Goal: Task Accomplishment & Management: Manage account settings

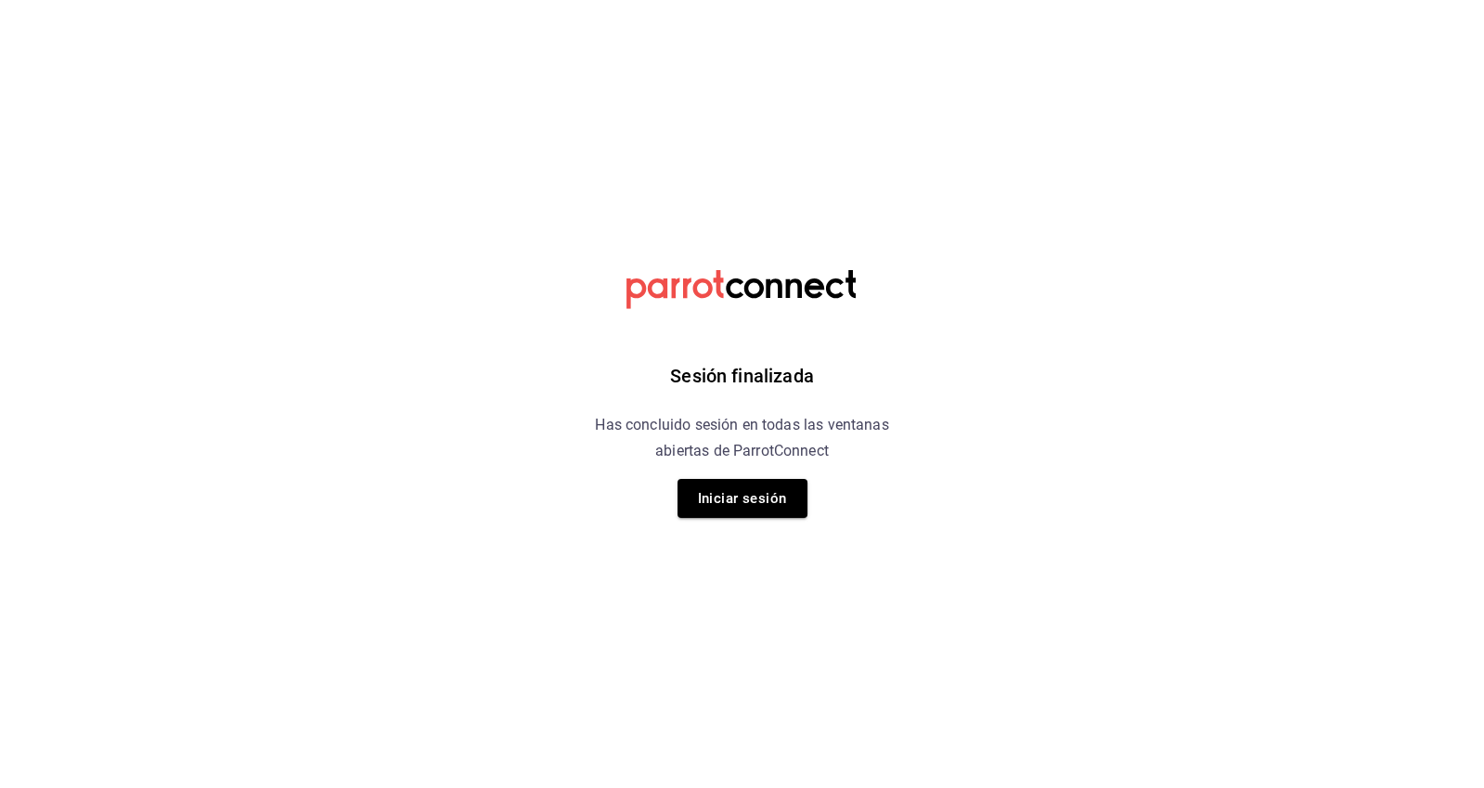
click at [711, 489] on button "Iniciar sesión" at bounding box center [743, 498] width 130 height 39
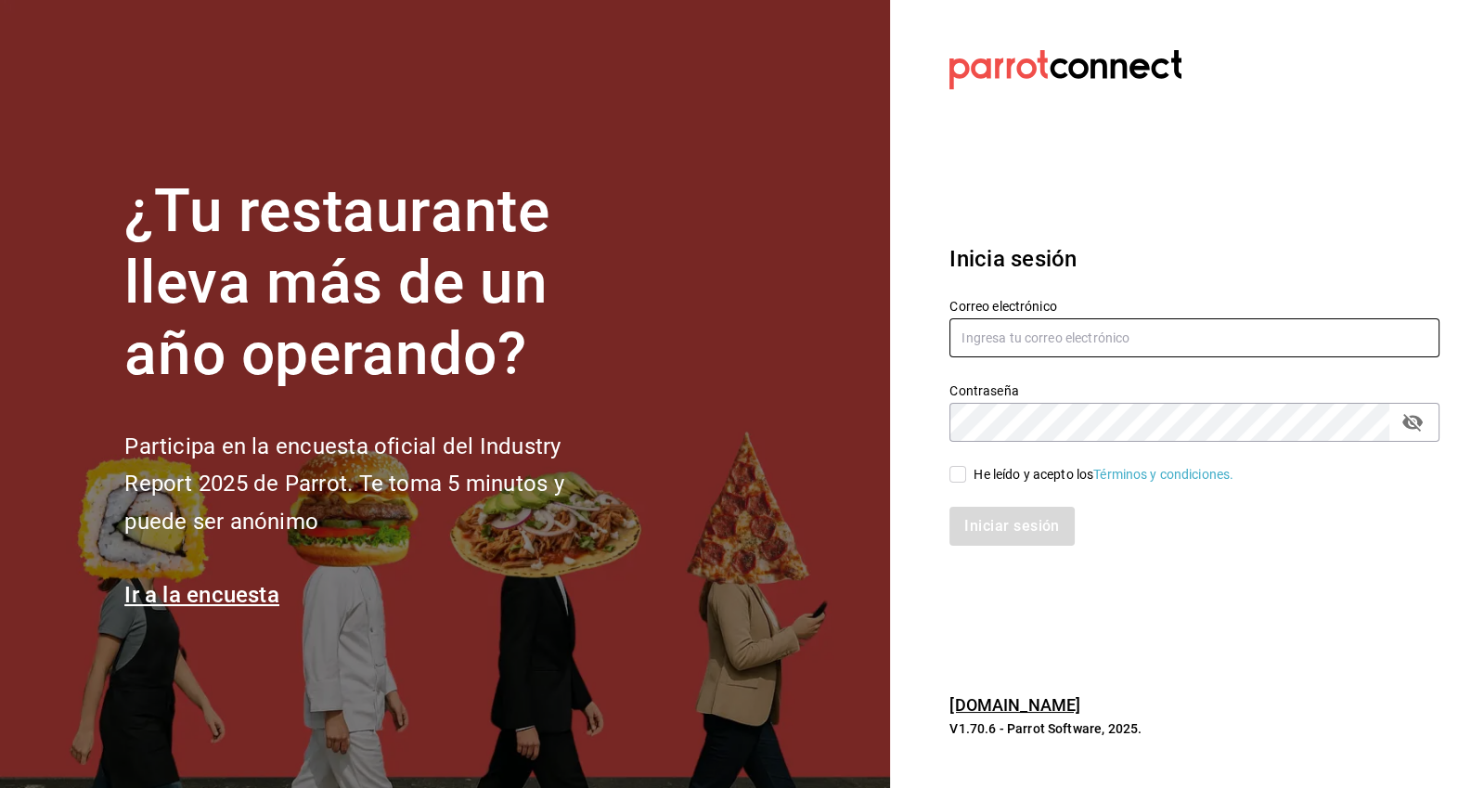
click at [1011, 357] on input "text" at bounding box center [1195, 337] width 490 height 39
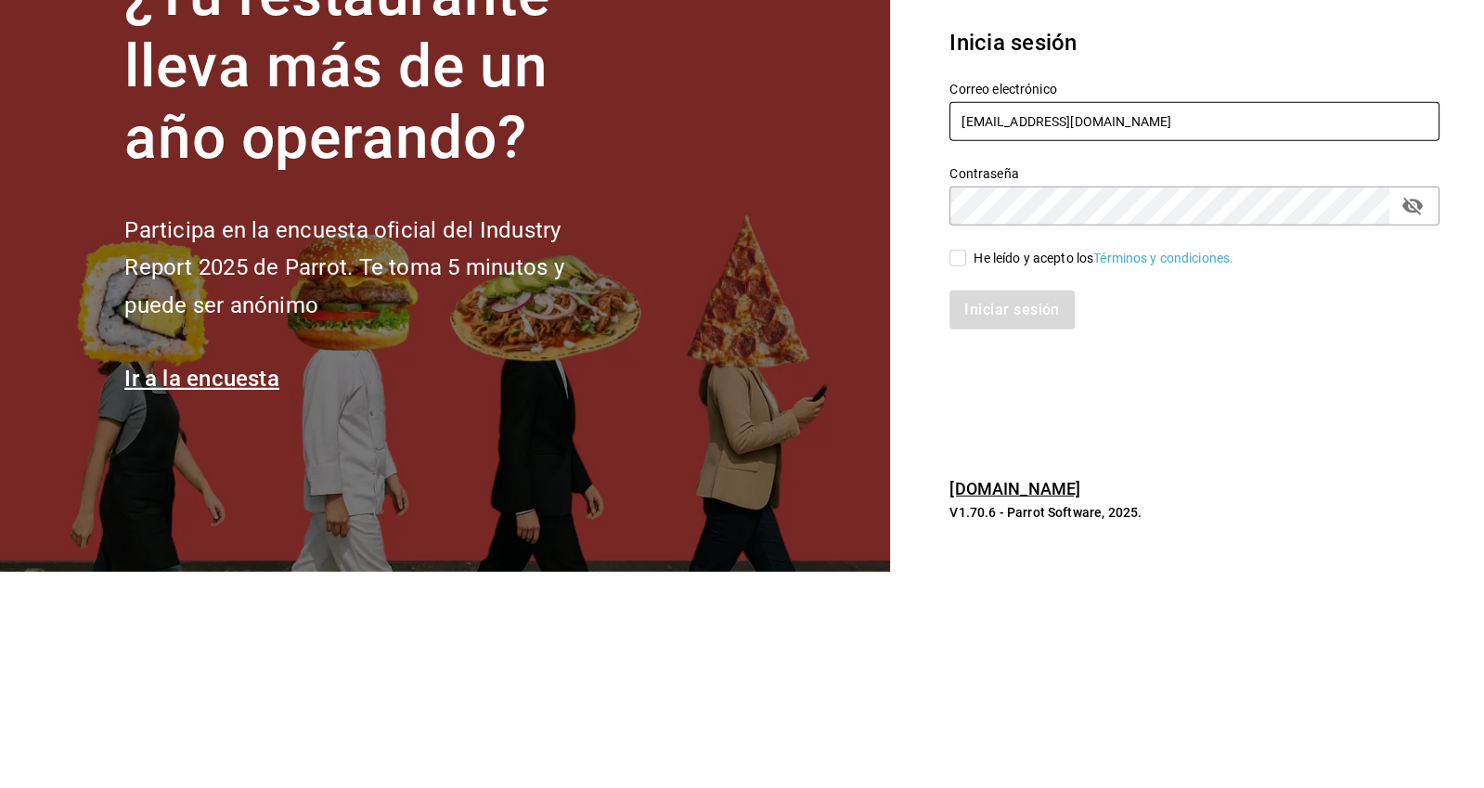
type input "[EMAIL_ADDRESS][DOMAIN_NAME]"
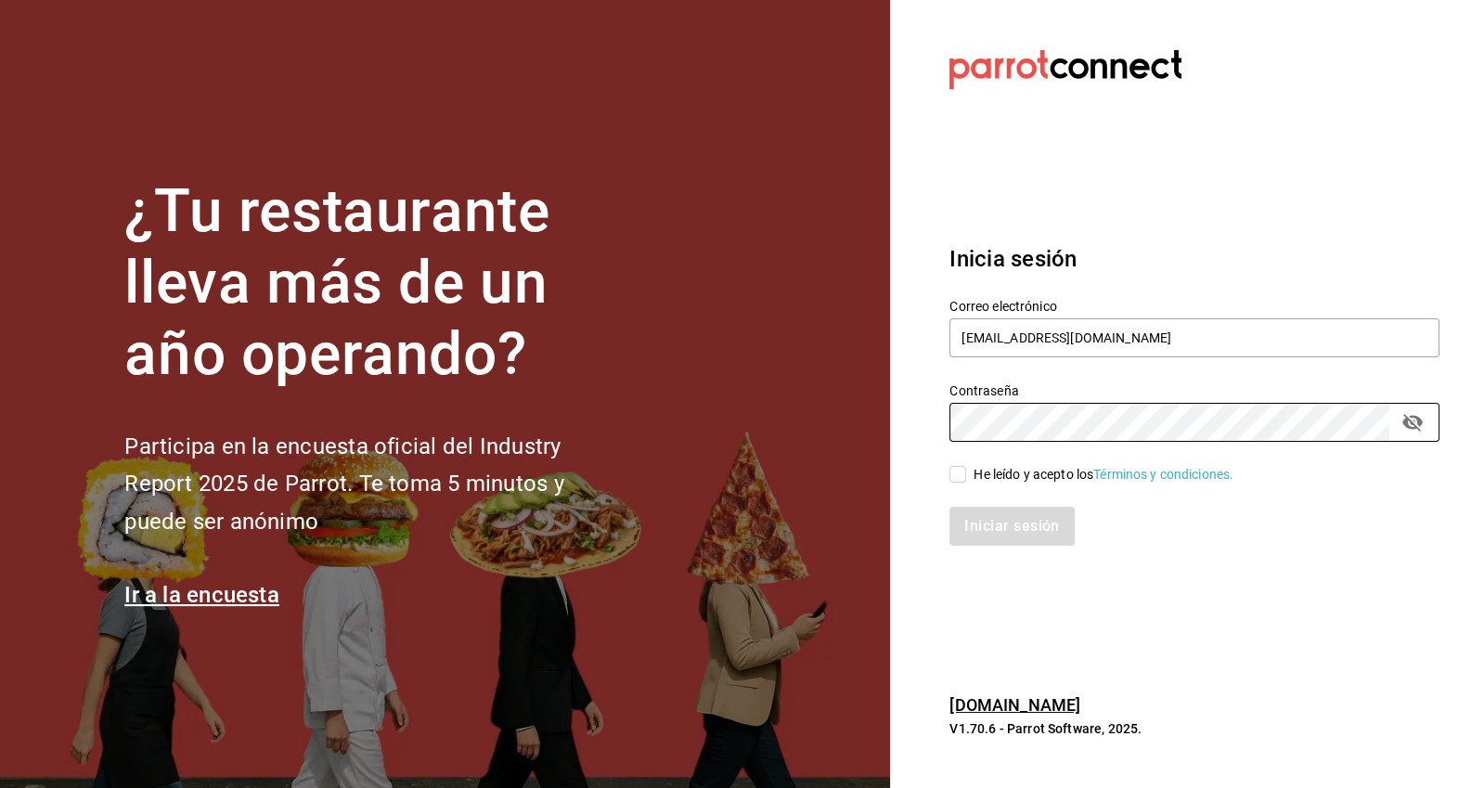
click at [957, 483] on input "He leído y acepto los Términos y condiciones." at bounding box center [958, 474] width 17 height 17
checkbox input "true"
click at [987, 546] on button "Iniciar sesión" at bounding box center [1013, 526] width 126 height 39
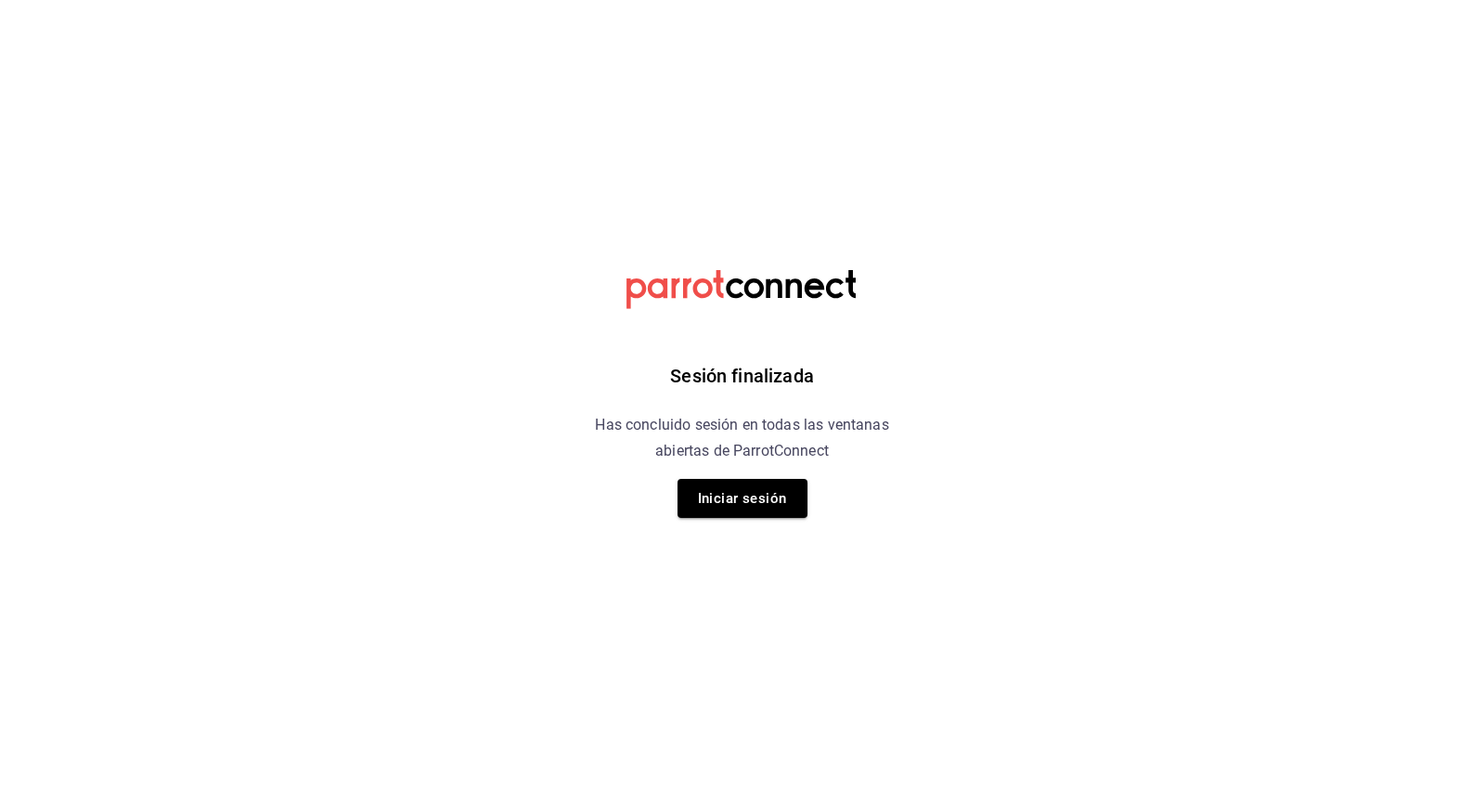
click at [707, 513] on button "Iniciar sesión" at bounding box center [743, 498] width 130 height 39
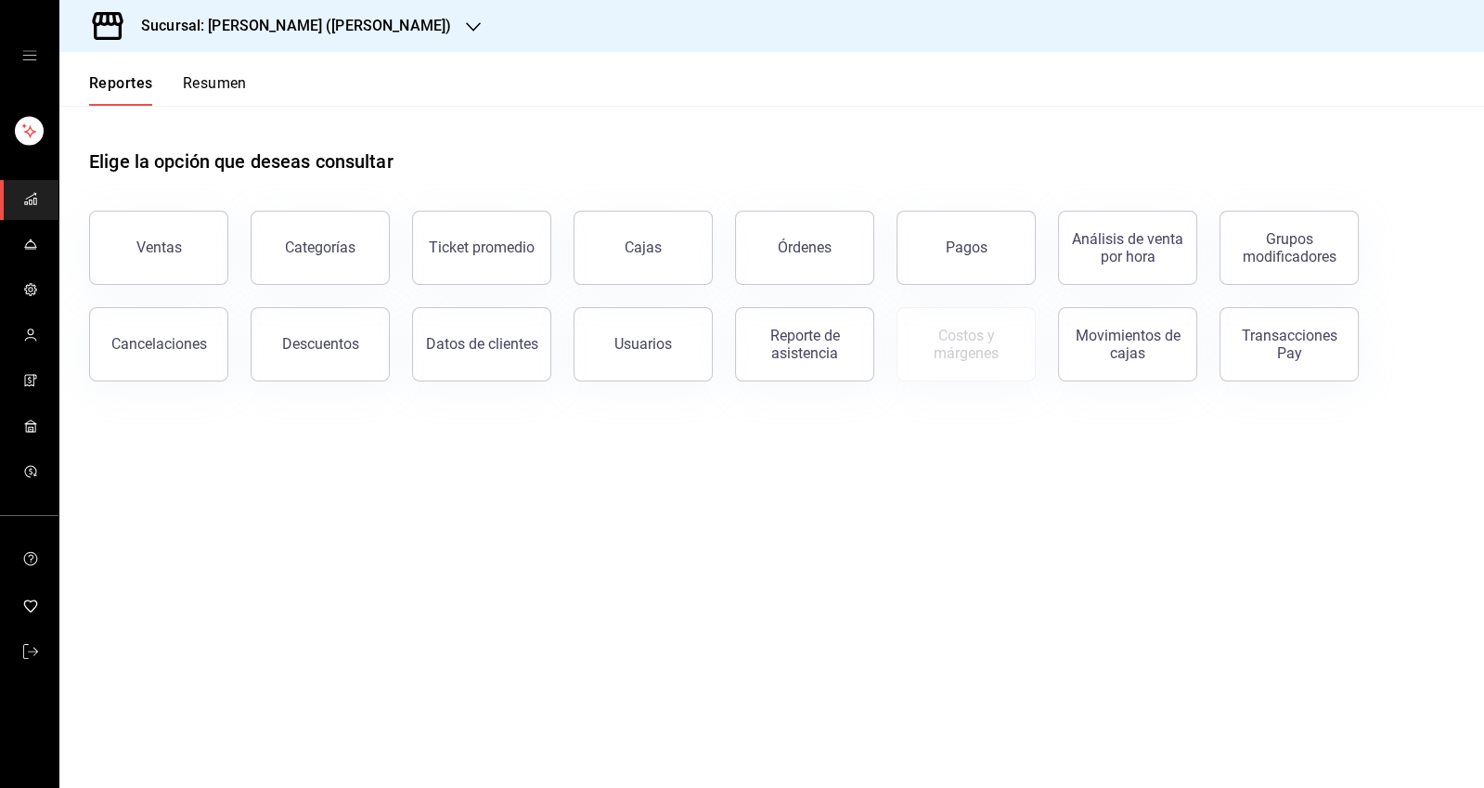
click at [49, 329] on link "mailbox folders" at bounding box center [29, 337] width 58 height 40
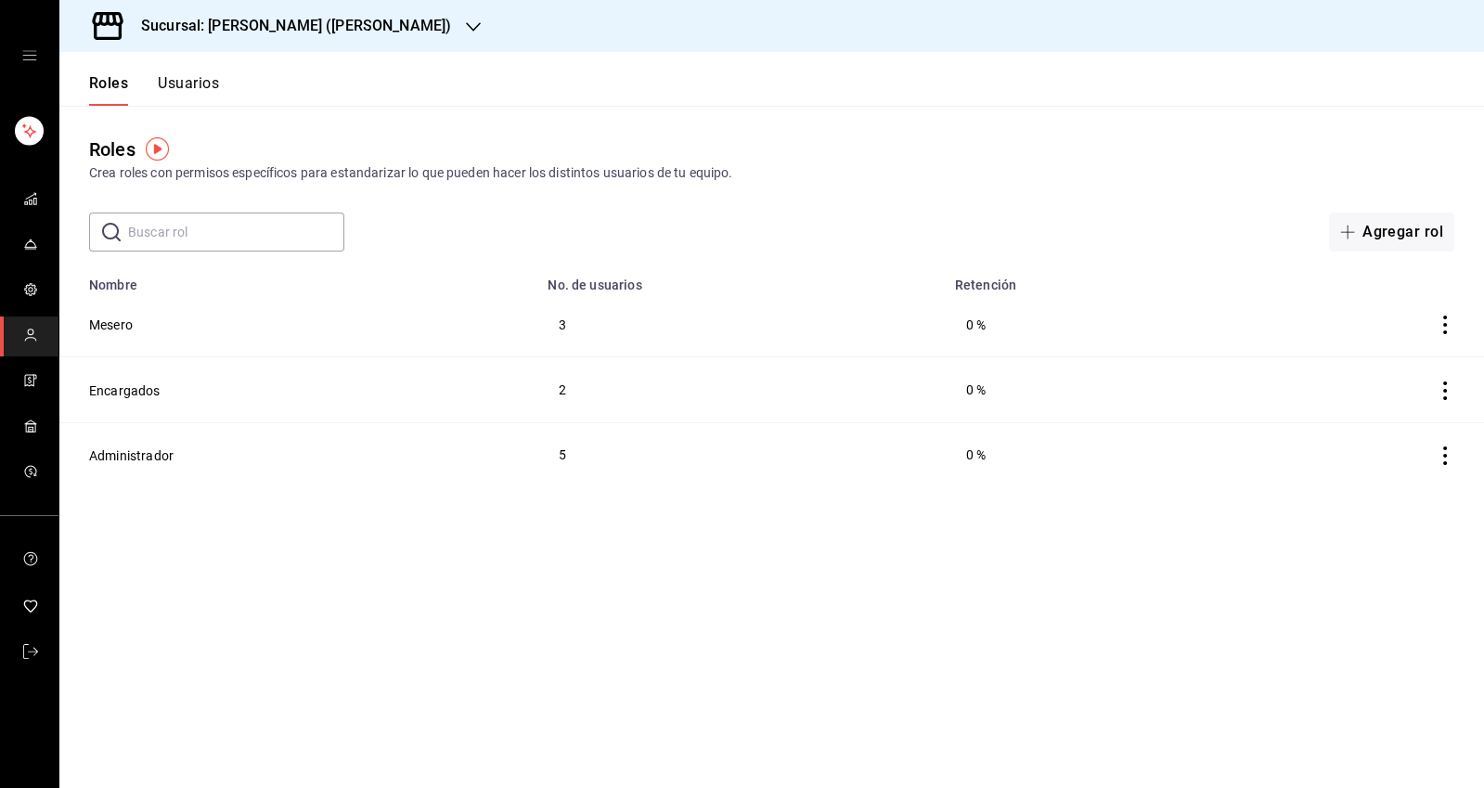
click at [103, 389] on button "Encargados" at bounding box center [124, 390] width 71 height 19
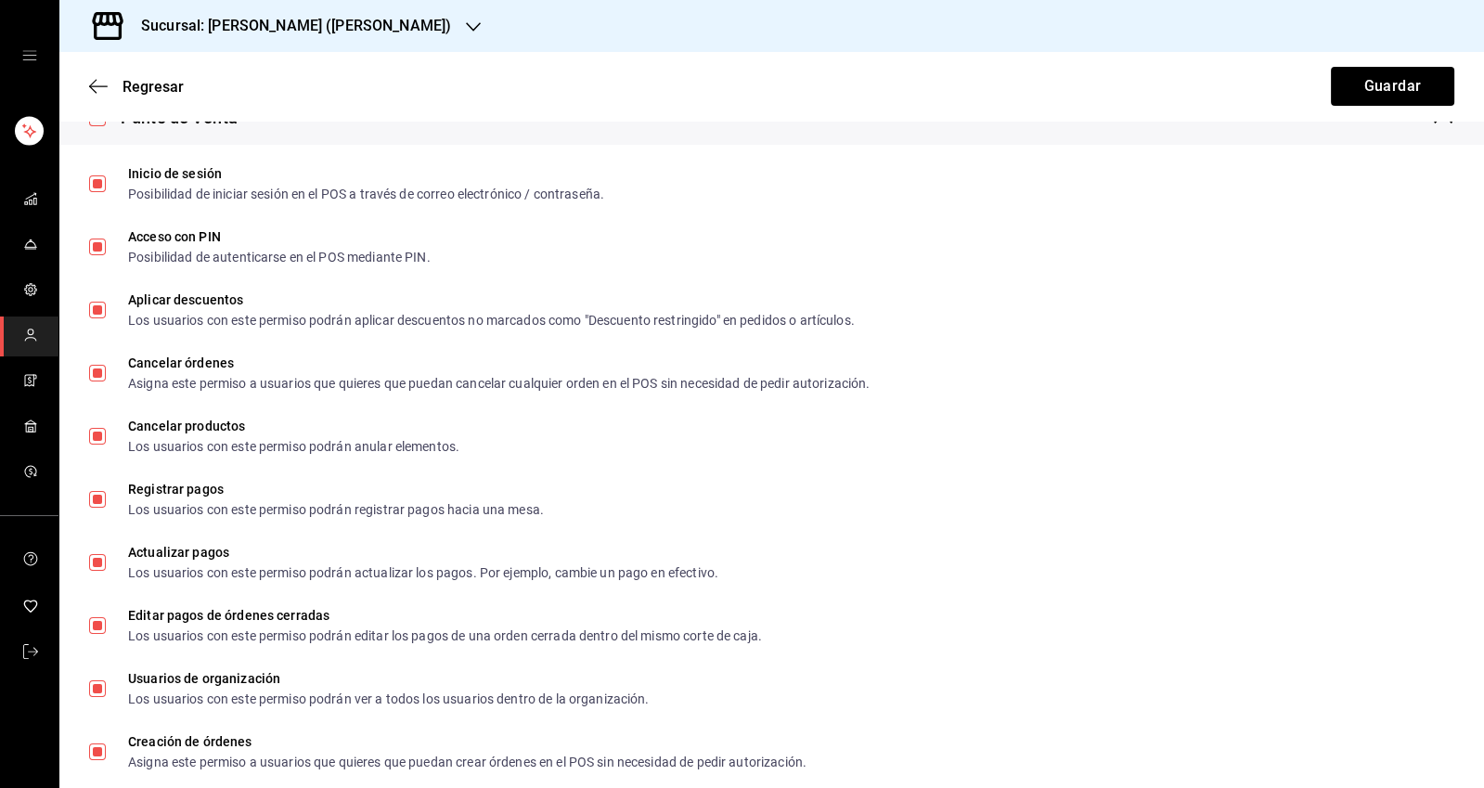
scroll to position [731, 0]
click at [92, 369] on input "Cancelar órdenes Asigna este permiso a usuarios que quieres que puedan cancelar…" at bounding box center [97, 371] width 17 height 17
checkbox input "false"
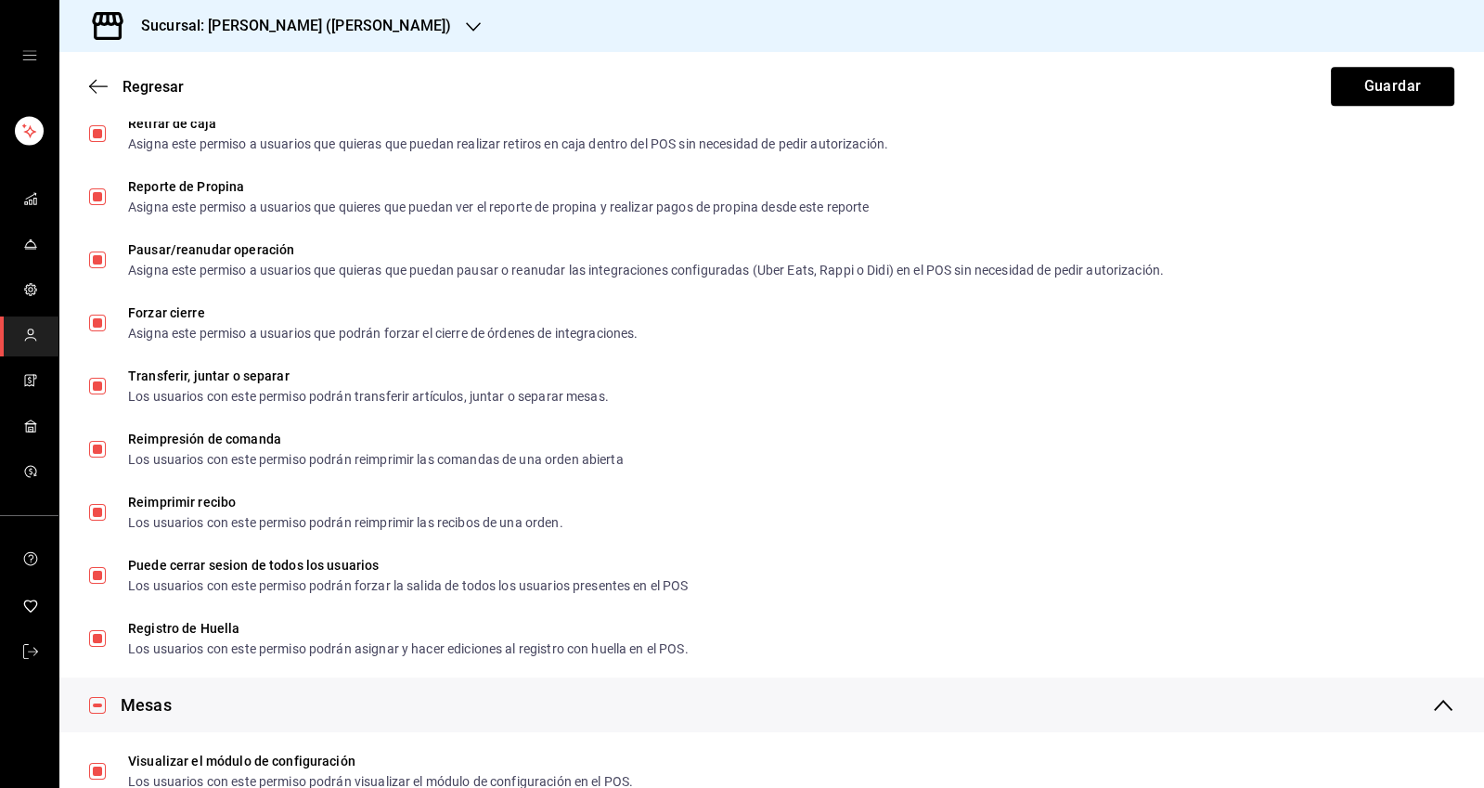
scroll to position [1876, 0]
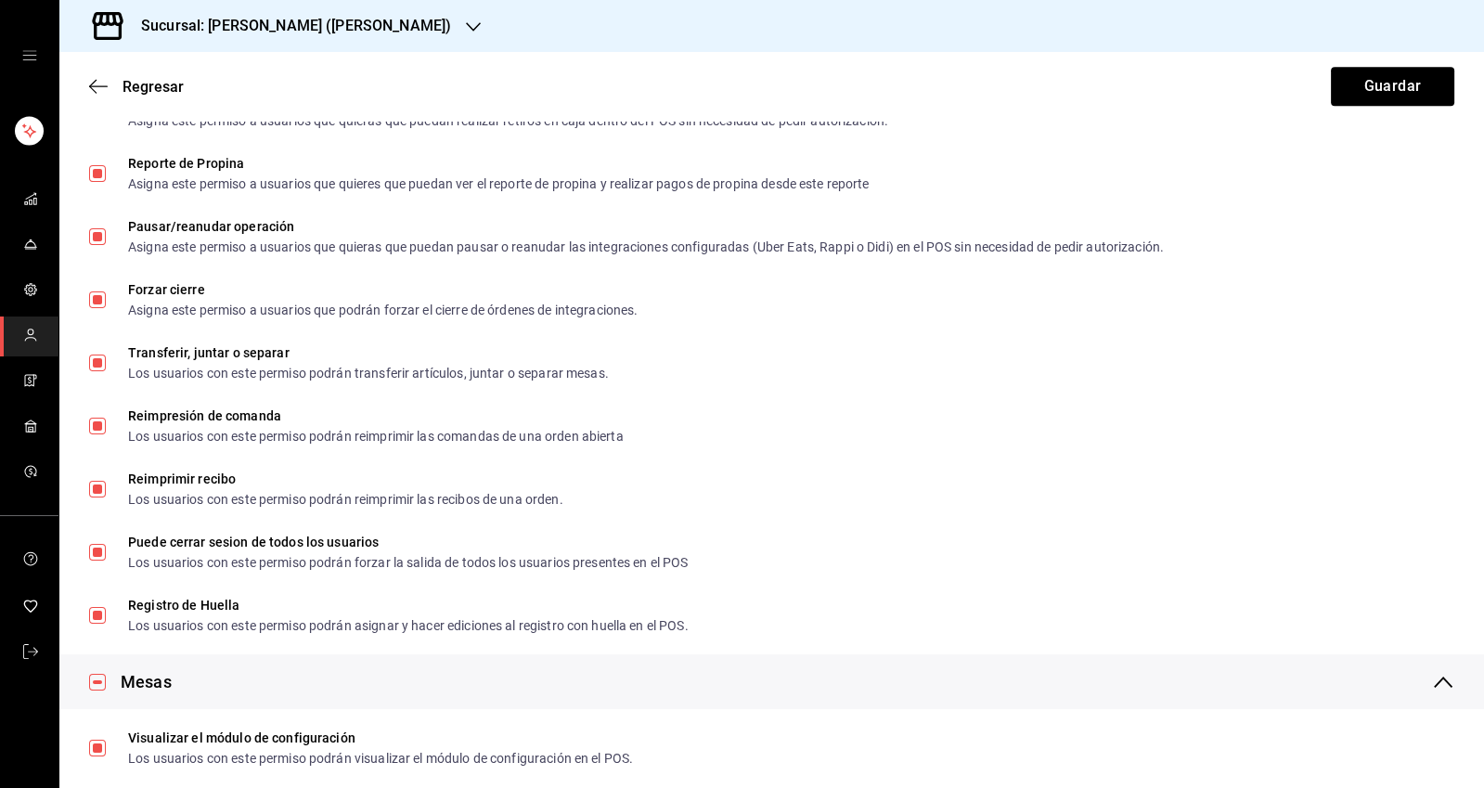
click at [97, 554] on input "Puede cerrar sesion de todos los usuarios Los usuarios con este permiso podrán …" at bounding box center [97, 552] width 17 height 17
checkbox input "false"
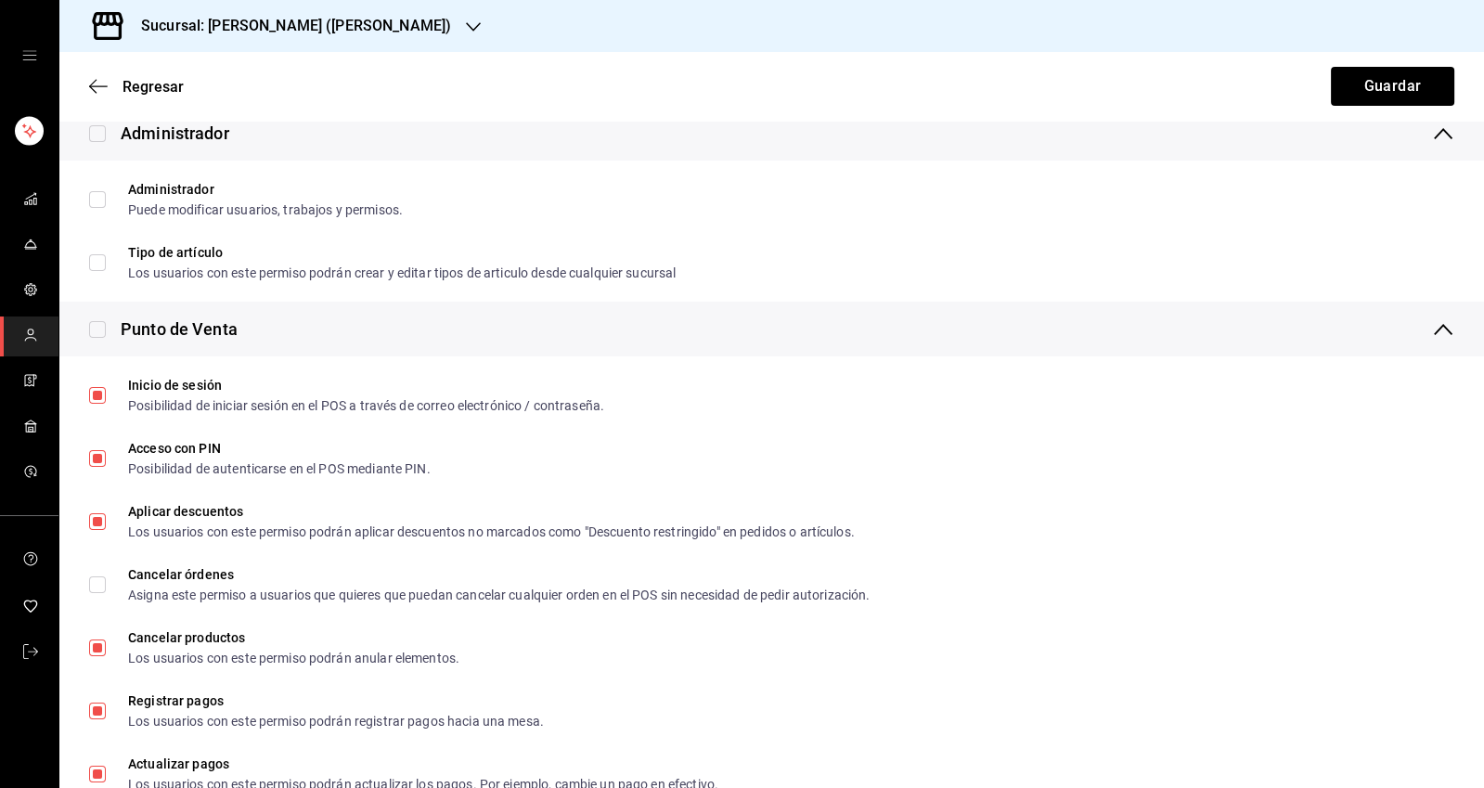
scroll to position [519, 0]
click at [96, 525] on input "Aplicar descuentos Los usuarios con este permiso podrán aplicar descuentos no m…" at bounding box center [97, 520] width 17 height 17
checkbox input "false"
click at [1409, 51] on div "Sucursal: Taquis Taco (Vasconcelos)" at bounding box center [771, 26] width 1425 height 52
click at [1397, 75] on button "Guardar" at bounding box center [1392, 86] width 123 height 39
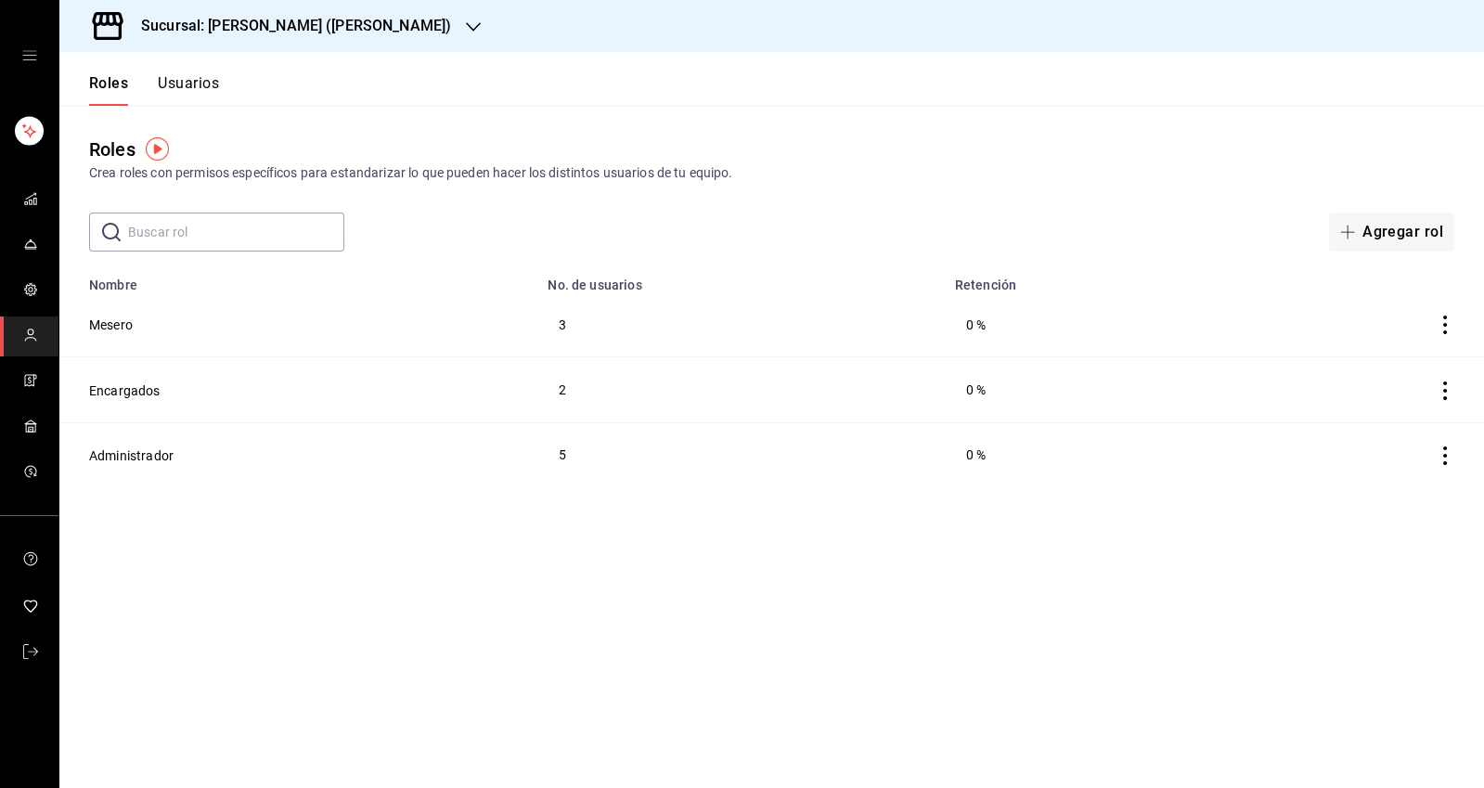
click at [167, 88] on button "Usuarios" at bounding box center [188, 90] width 61 height 32
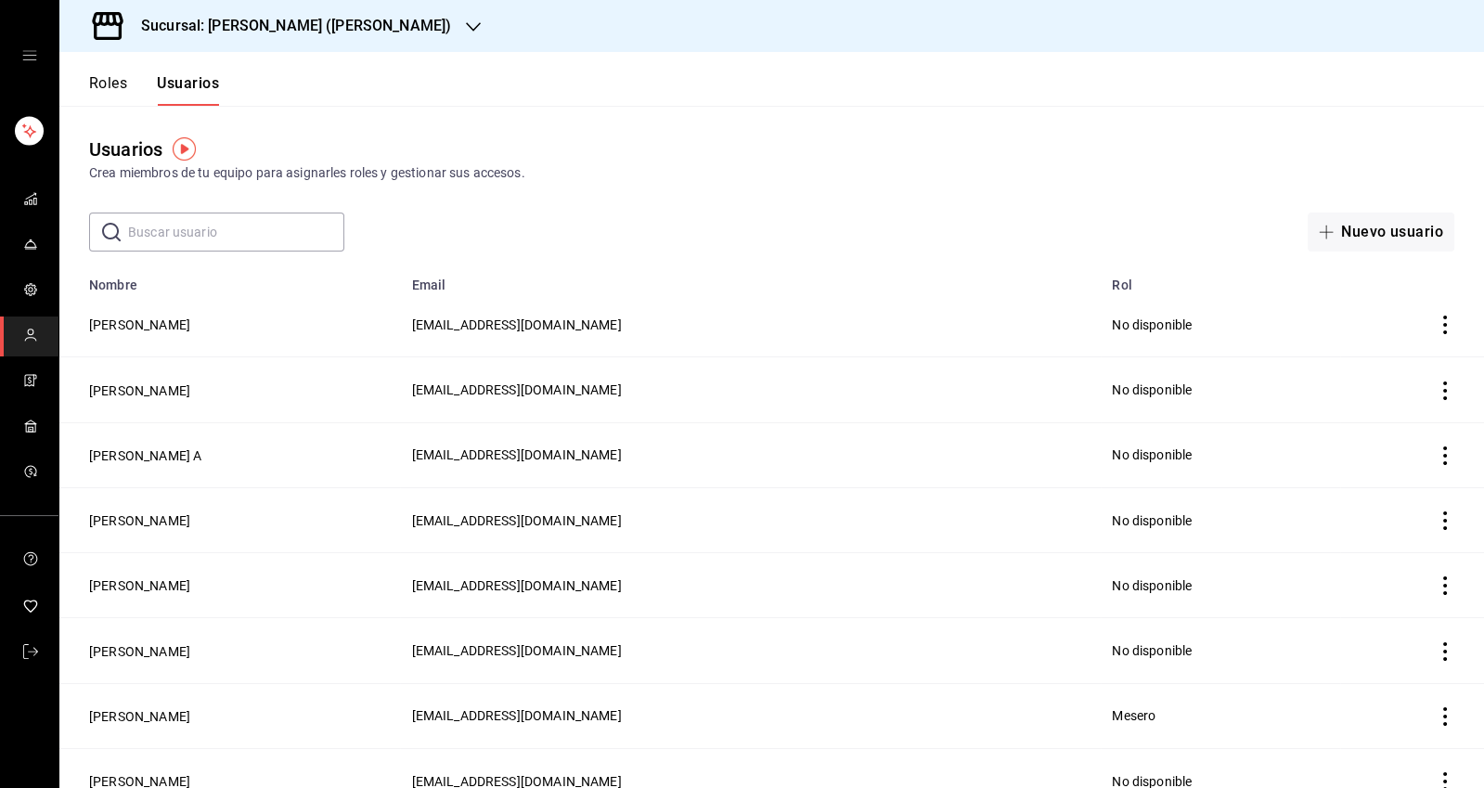
click at [104, 77] on button "Roles" at bounding box center [108, 90] width 38 height 32
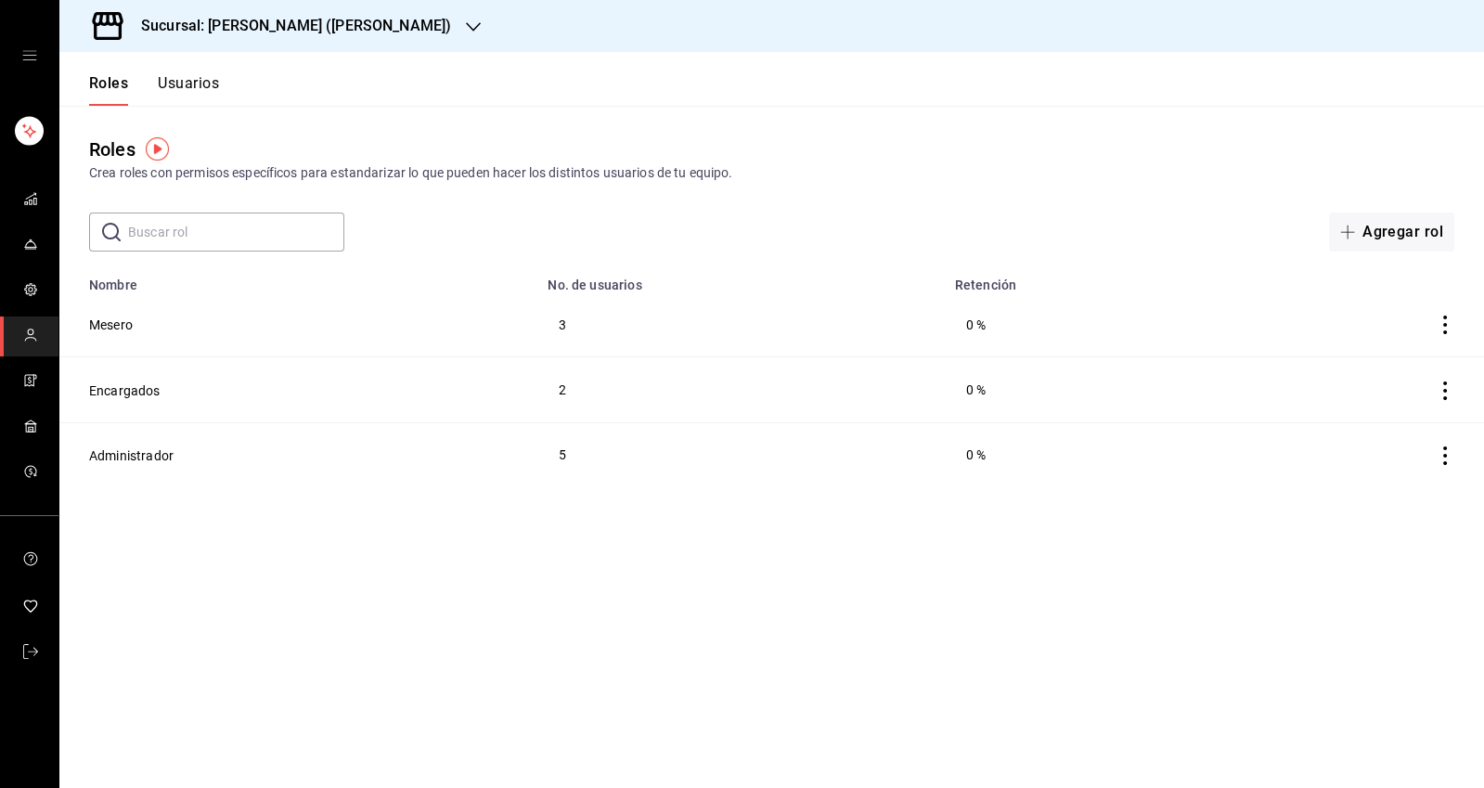
click at [110, 324] on button "Mesero" at bounding box center [111, 325] width 44 height 19
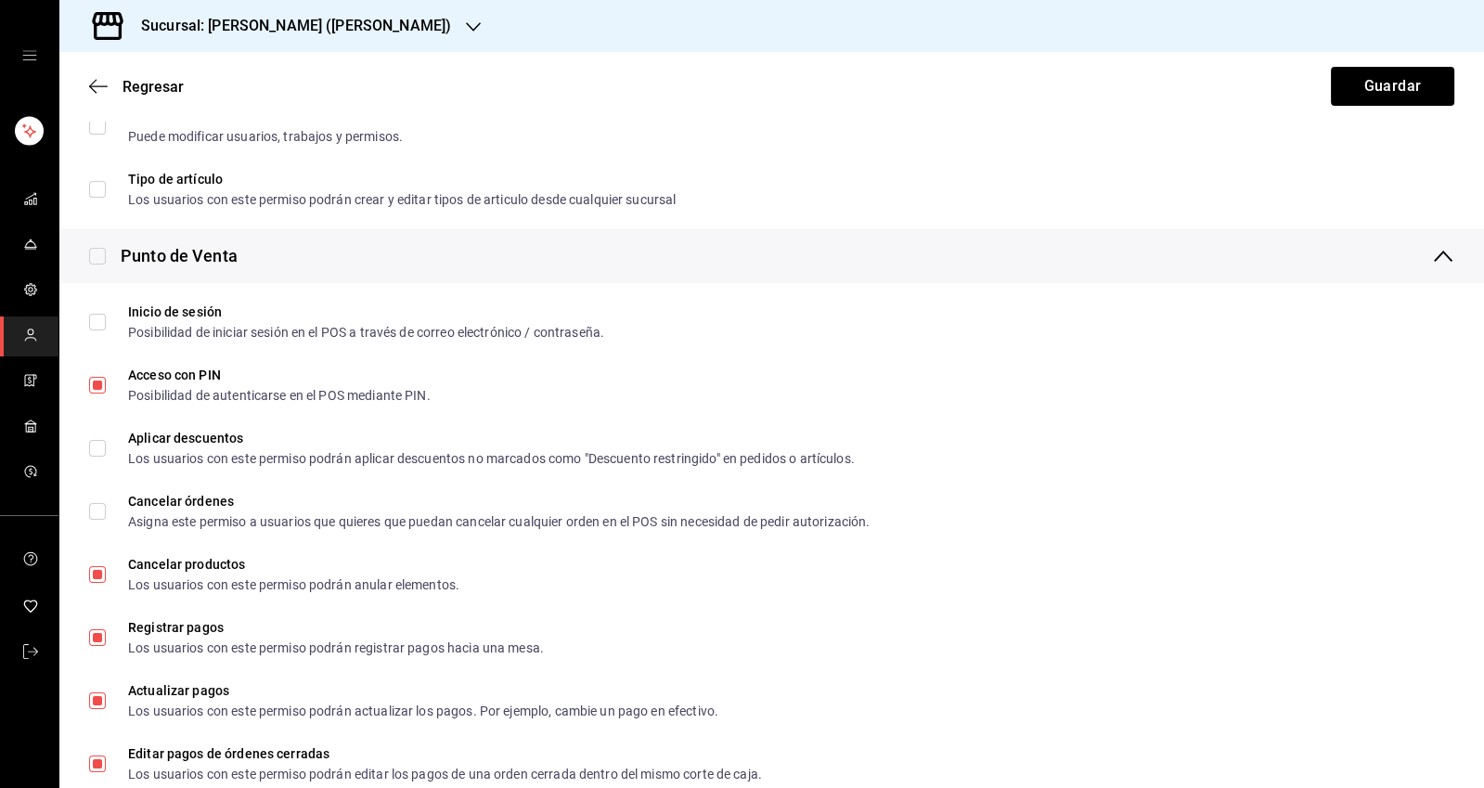
scroll to position [600, 0]
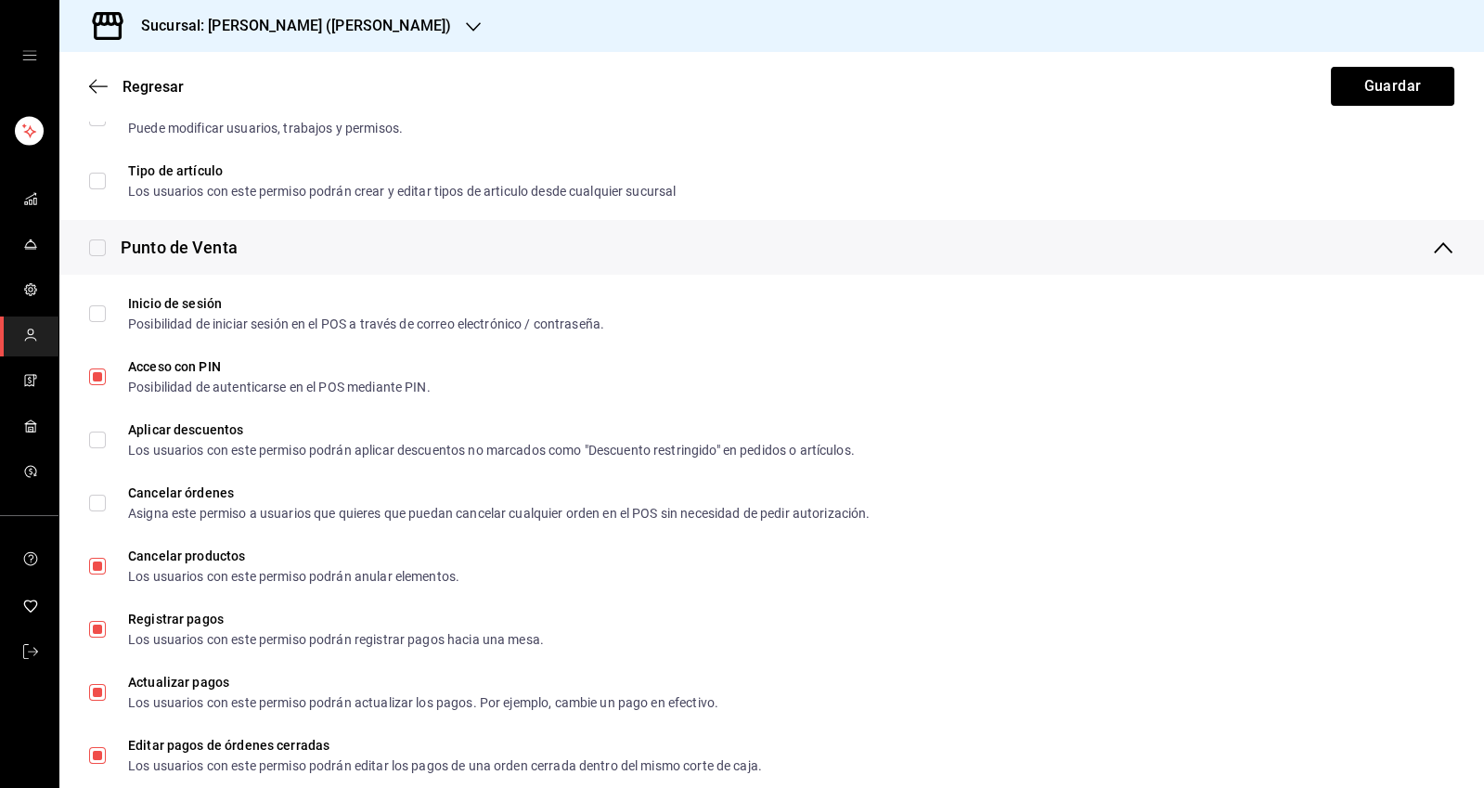
click at [1398, 87] on button "Guardar" at bounding box center [1392, 86] width 123 height 39
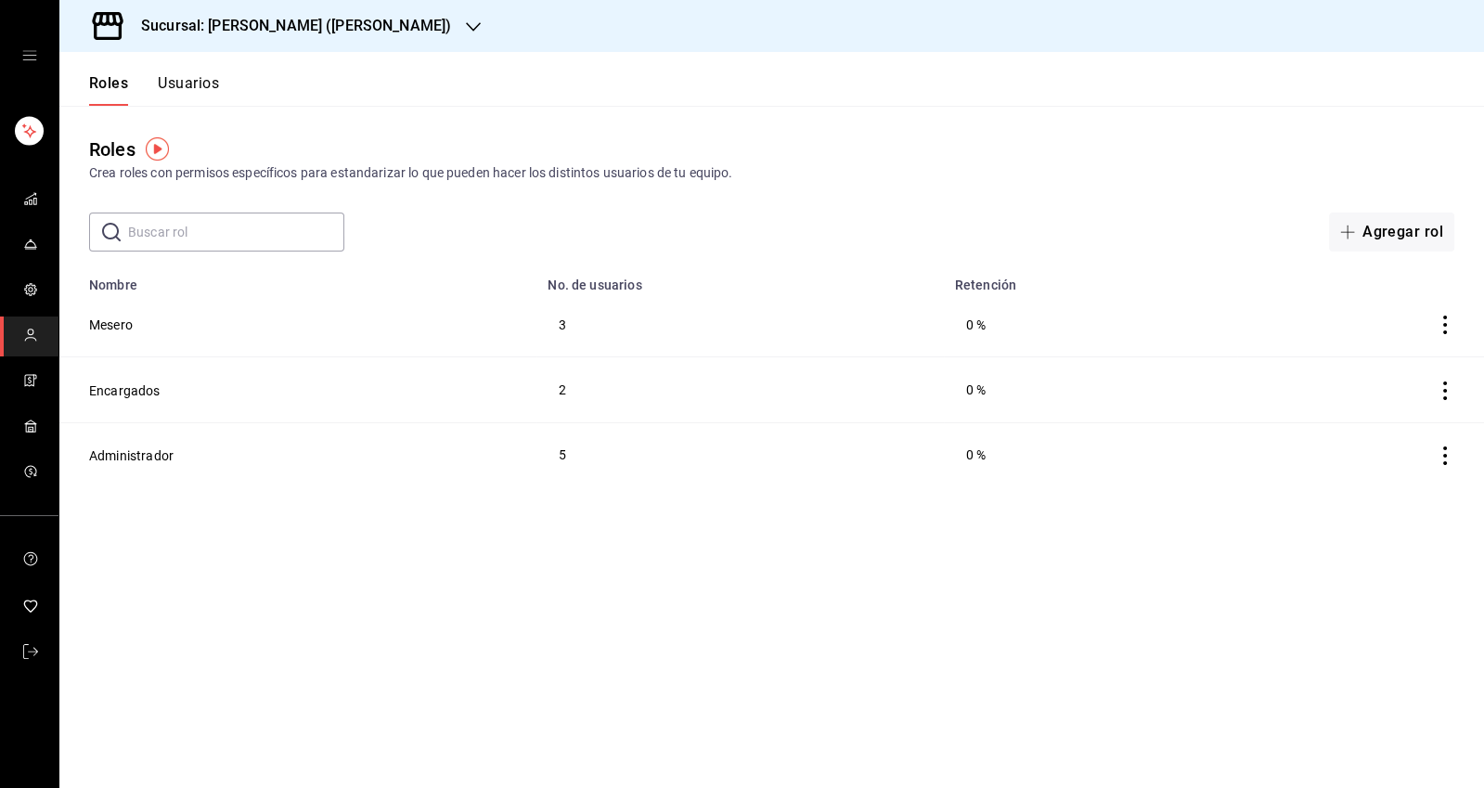
click at [186, 94] on button "Usuarios" at bounding box center [188, 90] width 61 height 32
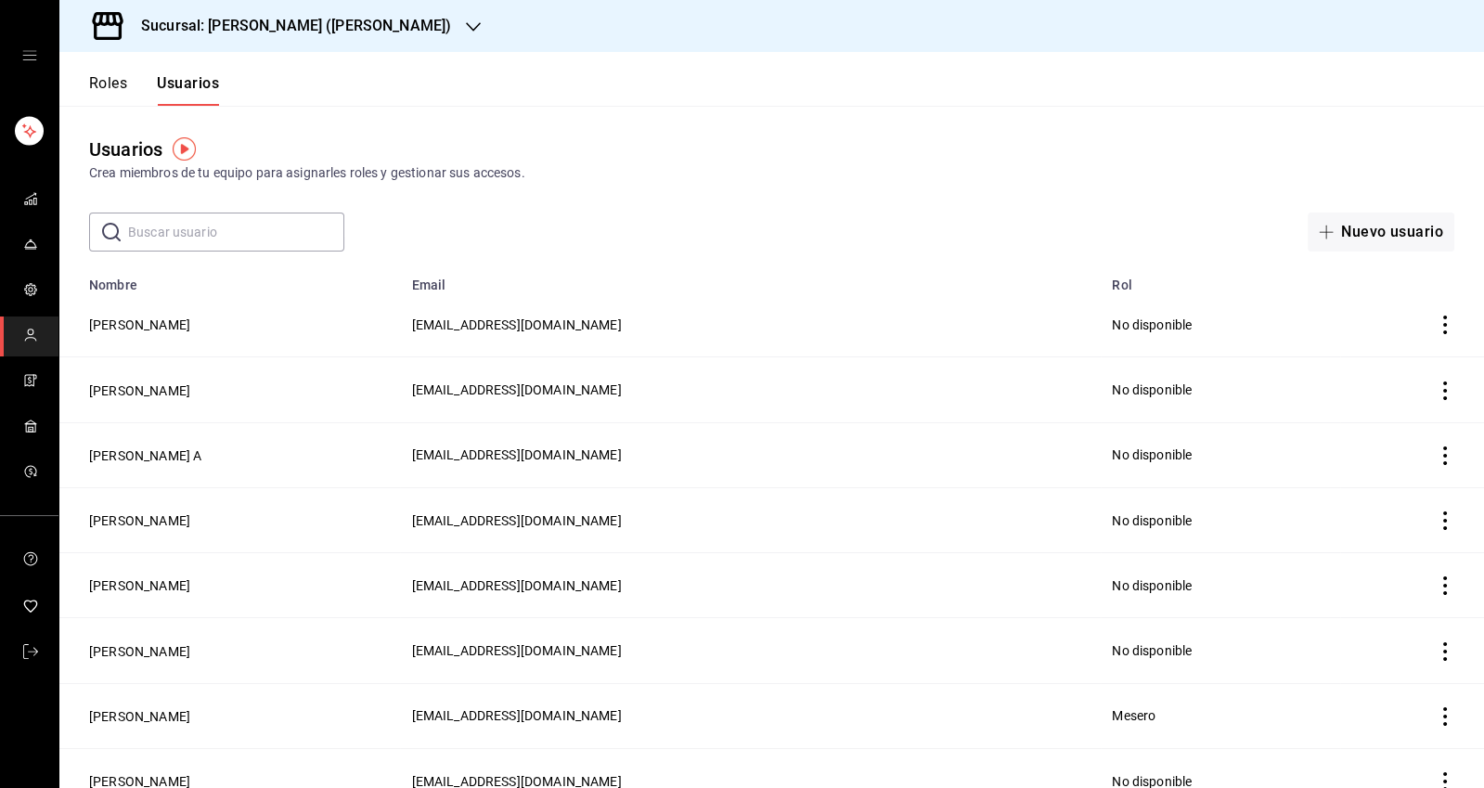
click at [106, 87] on button "Roles" at bounding box center [108, 90] width 38 height 32
